Goal: Task Accomplishment & Management: Use online tool/utility

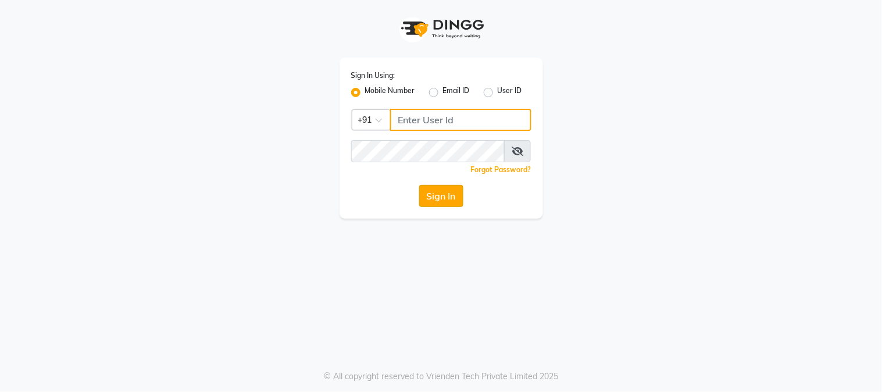
type input "9145515199"
click at [441, 195] on button "Sign In" at bounding box center [441, 196] width 44 height 22
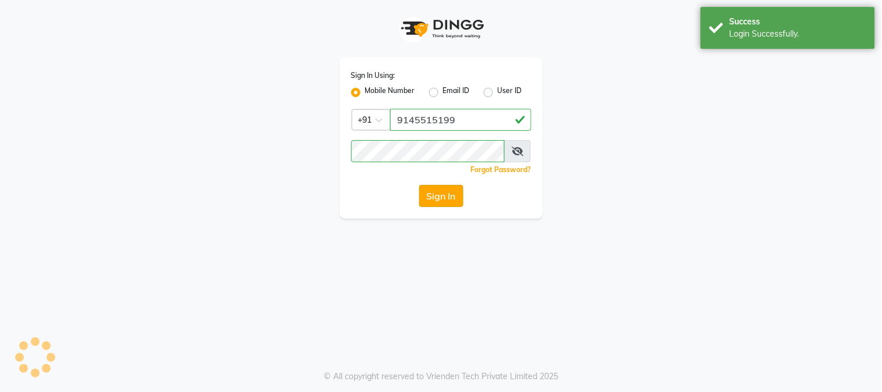
select select "service"
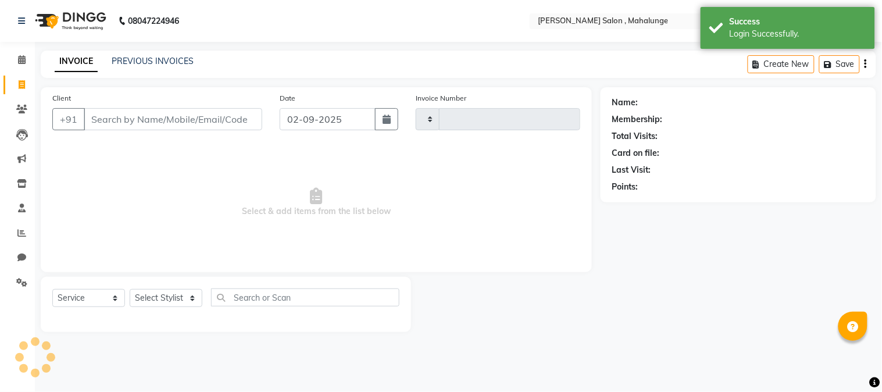
select select "en"
select select "7250"
type input "1621"
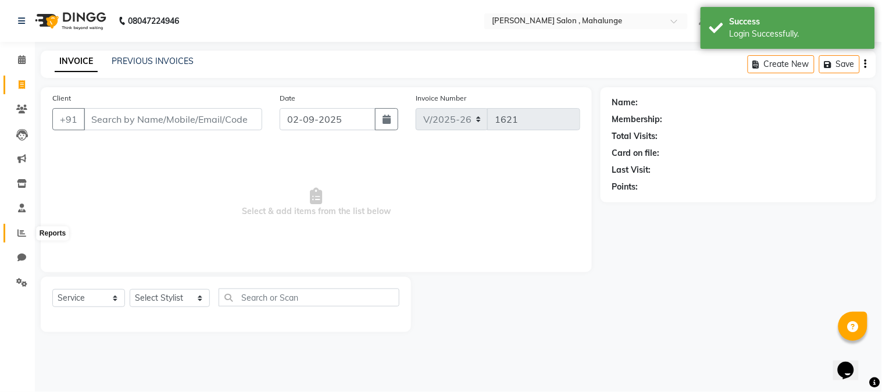
click at [24, 228] on icon at bounding box center [21, 232] width 9 height 9
